Goal: Task Accomplishment & Management: Manage account settings

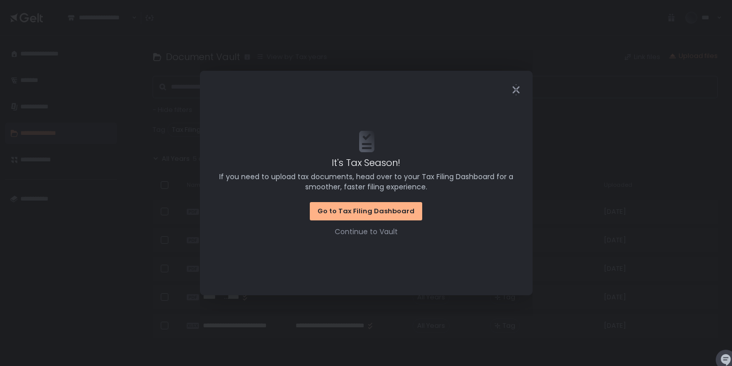
click at [513, 86] on icon "Close" at bounding box center [515, 89] width 11 height 11
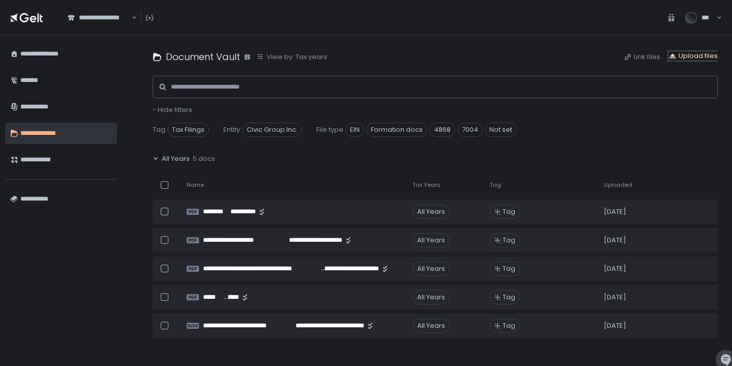
click at [701, 57] on div "Upload files" at bounding box center [692, 55] width 49 height 9
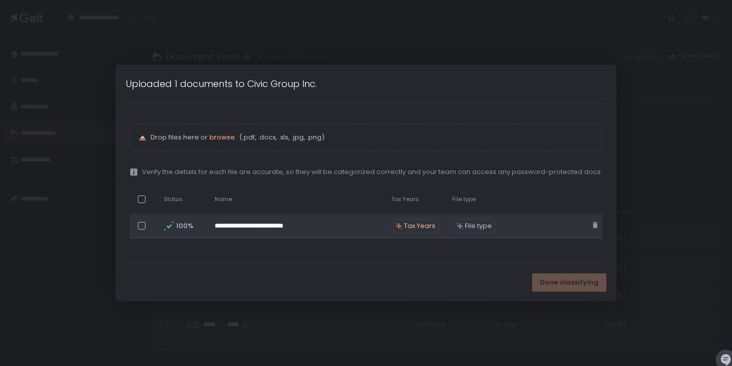
click at [143, 227] on div at bounding box center [142, 226] width 8 height 8
click at [478, 232] on div "File type" at bounding box center [474, 226] width 44 height 14
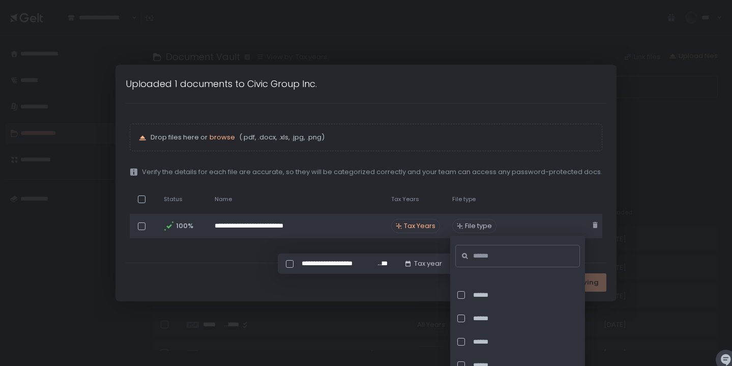
scroll to position [258, 0]
click at [478, 258] on input at bounding box center [520, 256] width 95 height 22
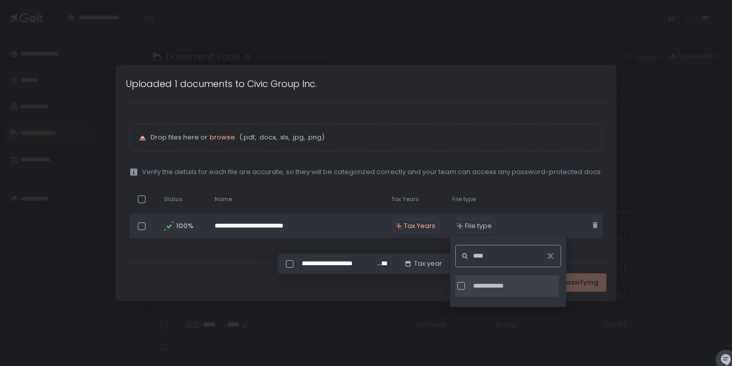
type input "****"
click at [462, 287] on div at bounding box center [461, 286] width 8 height 8
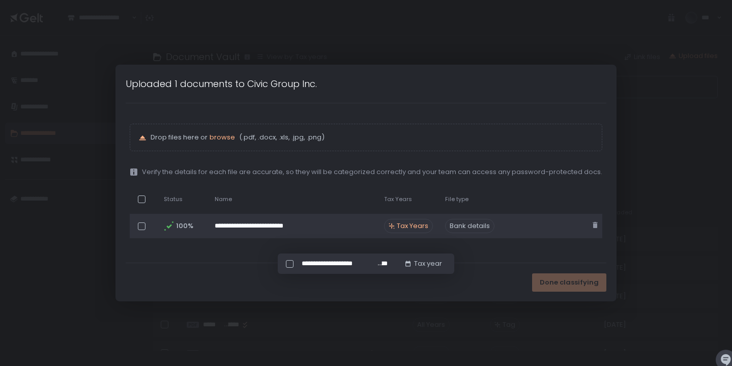
click at [398, 224] on span "Tax Years" at bounding box center [413, 225] width 32 height 9
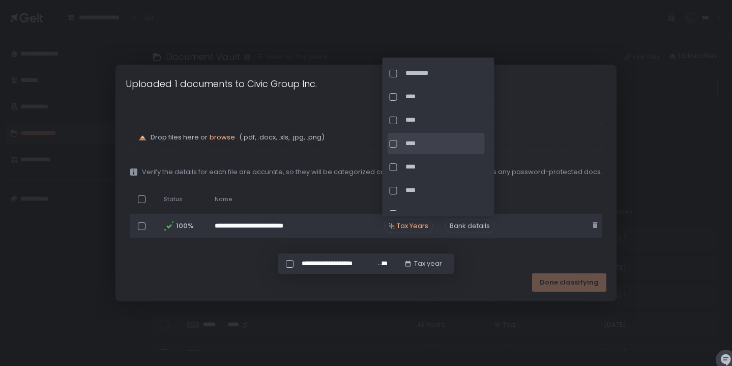
click at [395, 143] on div at bounding box center [393, 144] width 8 height 8
click at [395, 124] on div "****" at bounding box center [435, 119] width 97 height 21
click at [448, 247] on div "**********" at bounding box center [366, 182] width 480 height 159
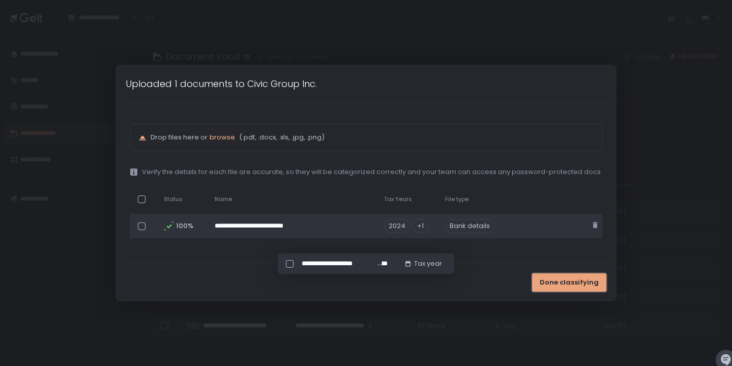
click at [549, 280] on span "Done classifying" at bounding box center [568, 282] width 59 height 9
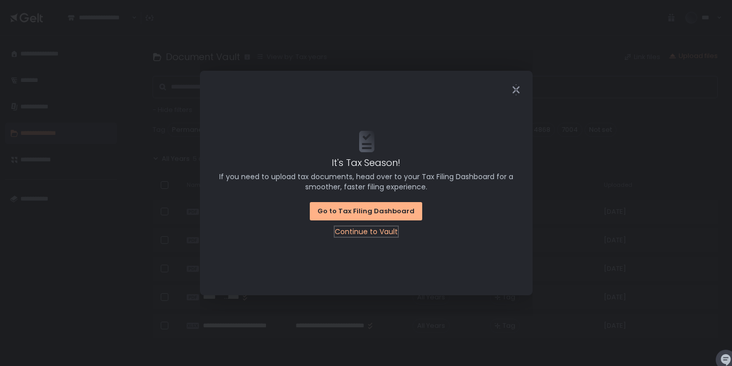
click at [374, 229] on div "Continue to Vault" at bounding box center [366, 231] width 63 height 10
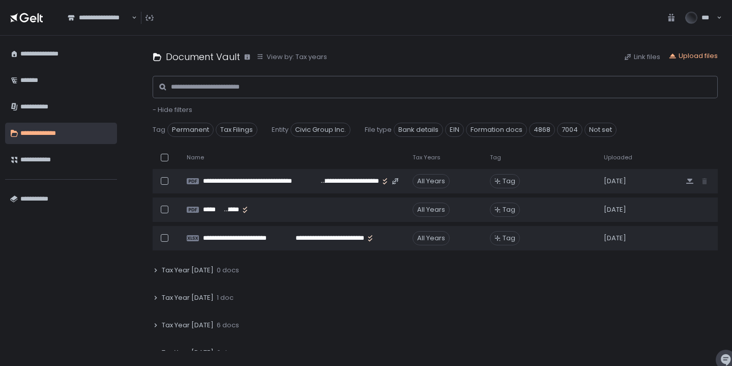
scroll to position [108, 0]
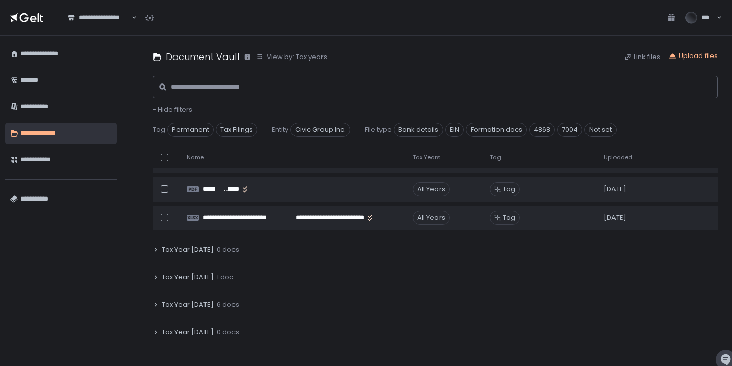
click at [153, 307] on icon at bounding box center [156, 304] width 6 height 6
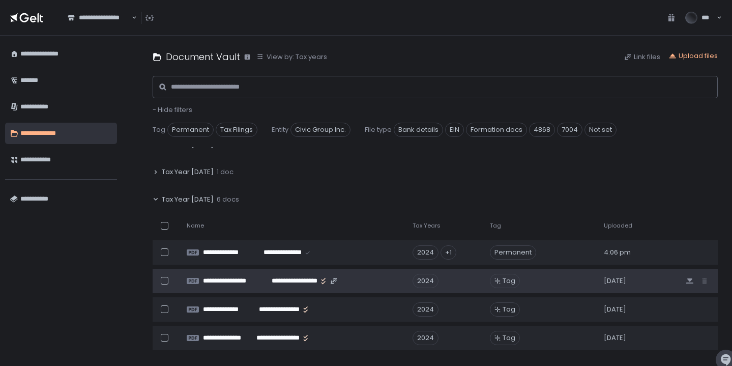
scroll to position [214, 0]
